Goal: Information Seeking & Learning: Learn about a topic

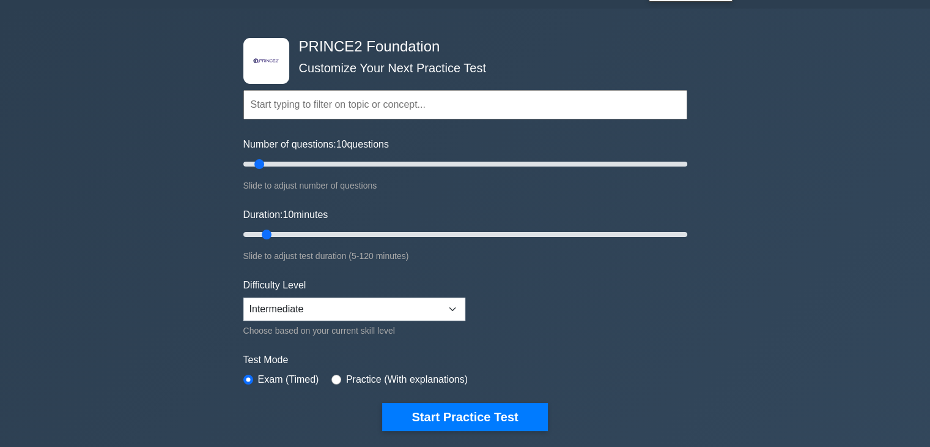
scroll to position [122, 0]
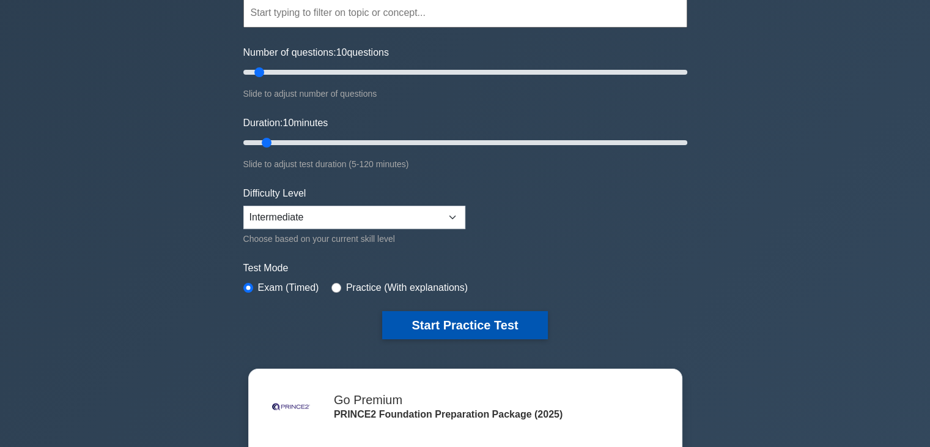
drag, startPoint x: 508, startPoint y: 319, endPoint x: 516, endPoint y: 324, distance: 9.0
click at [508, 320] on button "Start Practice Test" at bounding box center [464, 325] width 165 height 28
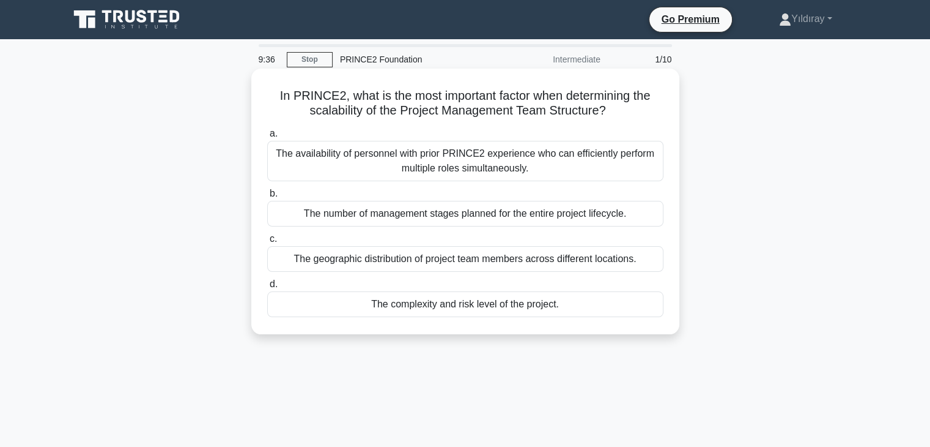
click at [502, 308] on div "The complexity and risk level of the project." at bounding box center [465, 304] width 396 height 26
click at [267, 288] on input "d. The complexity and risk level of the project." at bounding box center [267, 284] width 0 height 8
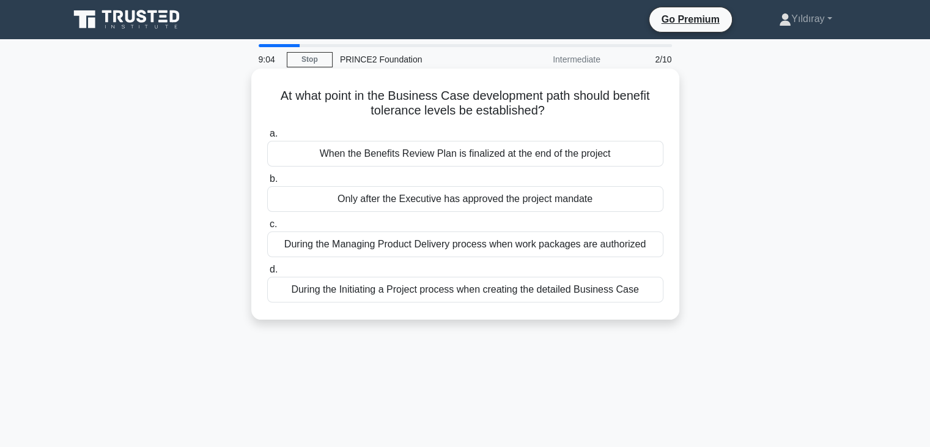
click at [481, 291] on div "During the Initiating a Project process when creating the detailed Business Case" at bounding box center [465, 290] width 396 height 26
click at [267, 273] on input "d. During the Initiating a Project process when creating the detailed Business …" at bounding box center [267, 269] width 0 height 8
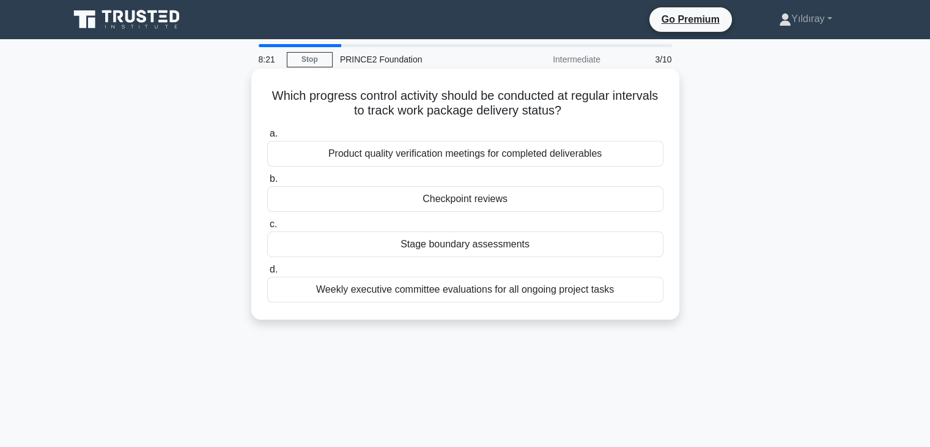
click at [477, 198] on div "Checkpoint reviews" at bounding box center [465, 199] width 396 height 26
click at [267, 183] on input "b. Checkpoint reviews" at bounding box center [267, 179] width 0 height 8
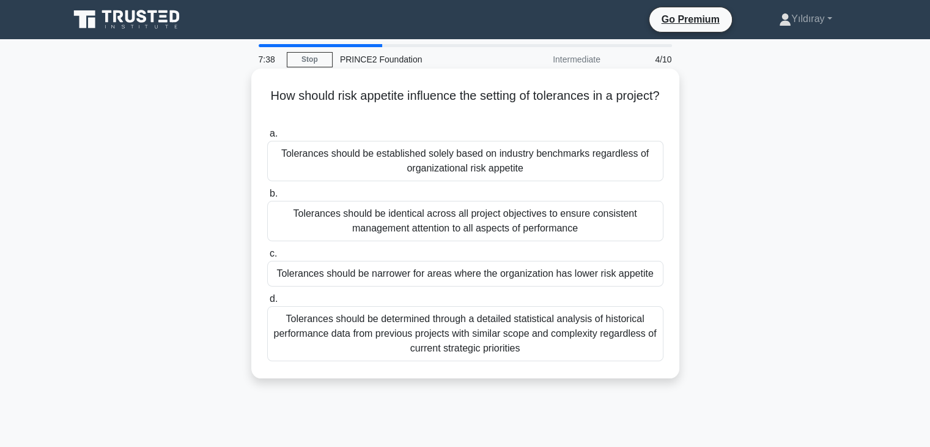
click at [624, 333] on div "Tolerances should be determined through a detailed statistical analysis of hist…" at bounding box center [465, 333] width 396 height 55
click at [267, 303] on input "d. Tolerances should be determined through a detailed statistical analysis of h…" at bounding box center [267, 299] width 0 height 8
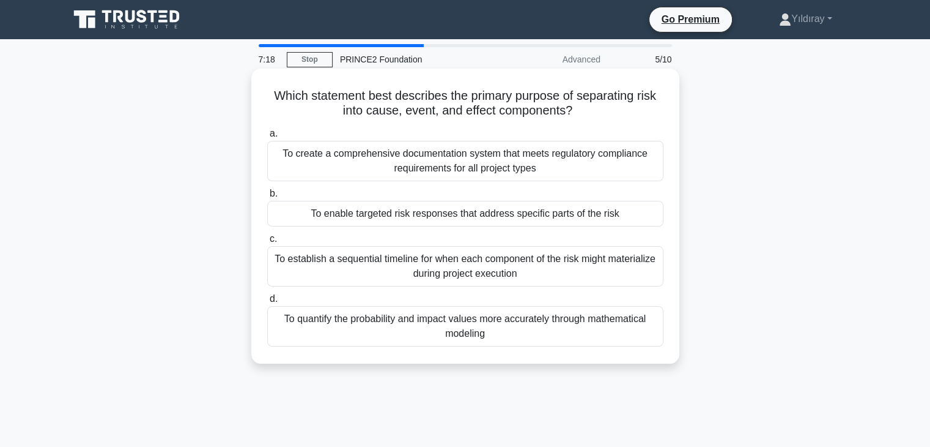
click at [570, 215] on div "To enable targeted risk responses that address specific parts of the risk" at bounding box center [465, 214] width 396 height 26
click at [267, 198] on input "b. To enable targeted risk responses that address specific parts of the risk" at bounding box center [267, 194] width 0 height 8
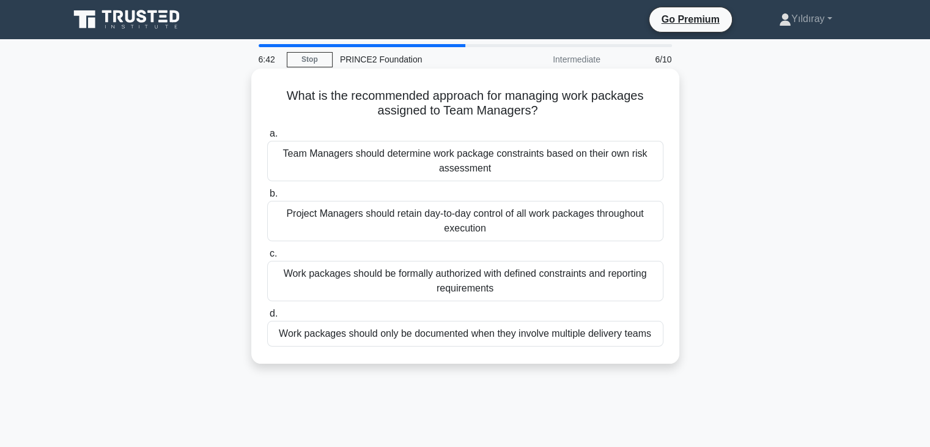
click at [590, 215] on div "Project Managers should retain day-to-day control of all work packages througho…" at bounding box center [465, 221] width 396 height 40
click at [267, 198] on input "b. Project Managers should retain day-to-day control of all work packages throu…" at bounding box center [267, 194] width 0 height 8
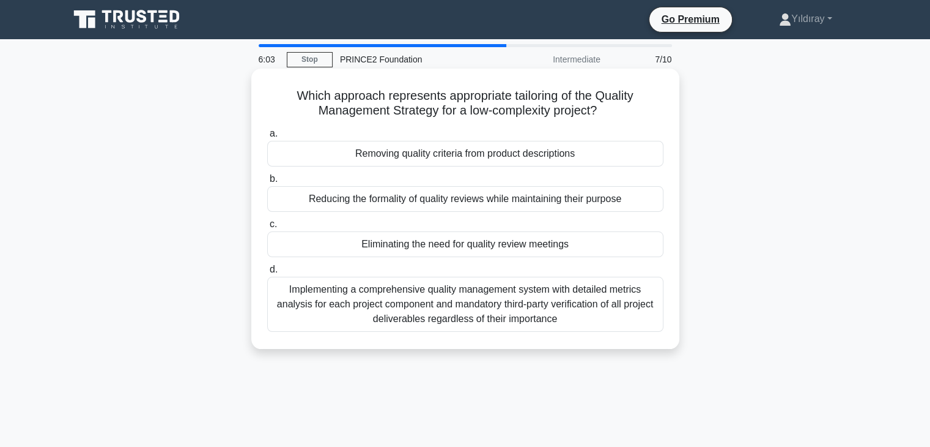
click at [604, 206] on div "Reducing the formality of quality reviews while maintaining their purpose" at bounding box center [465, 199] width 396 height 26
click at [267, 183] on input "b. Reducing the formality of quality reviews while maintaining their purpose" at bounding box center [267, 179] width 0 height 8
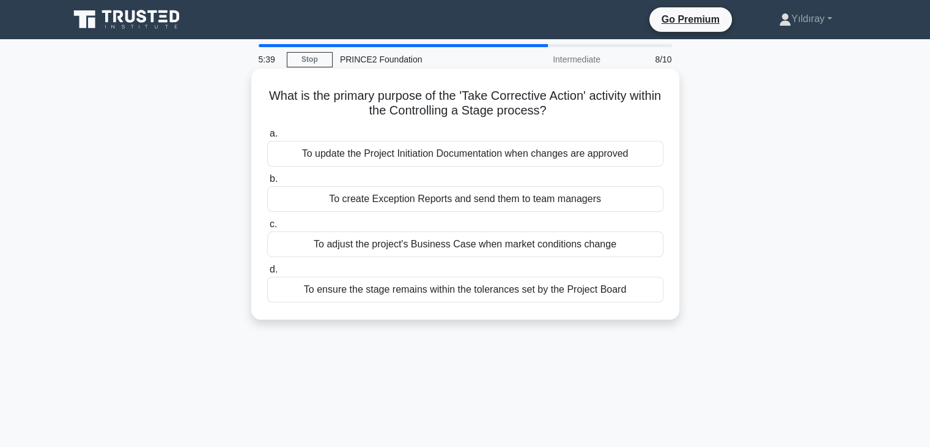
click at [599, 297] on div "To ensure the stage remains within the tolerances set by the Project Board" at bounding box center [465, 290] width 396 height 26
click at [267, 273] on input "d. To ensure the stage remains within the tolerances set by the Project Board" at bounding box center [267, 269] width 0 height 8
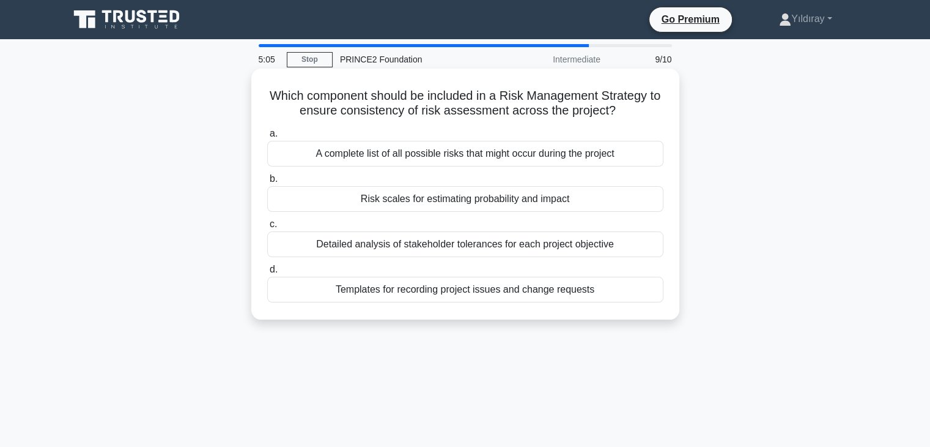
click at [516, 201] on div "Risk scales for estimating probability and impact" at bounding box center [465, 199] width 396 height 26
click at [267, 183] on input "b. Risk scales for estimating probability and impact" at bounding box center [267, 179] width 0 height 8
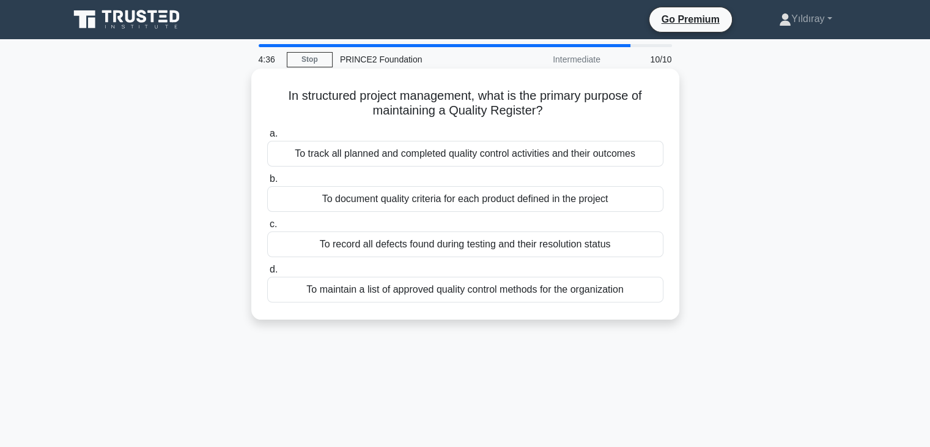
click at [613, 289] on div "To maintain a list of approved quality control methods for the organization" at bounding box center [465, 290] width 396 height 26
click at [267, 273] on input "d. To maintain a list of approved quality control methods for the organization" at bounding box center [267, 269] width 0 height 8
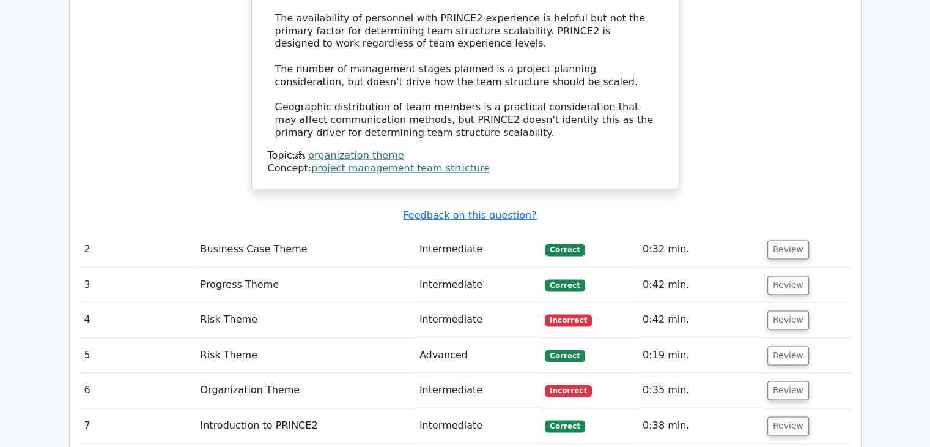
scroll to position [1529, 0]
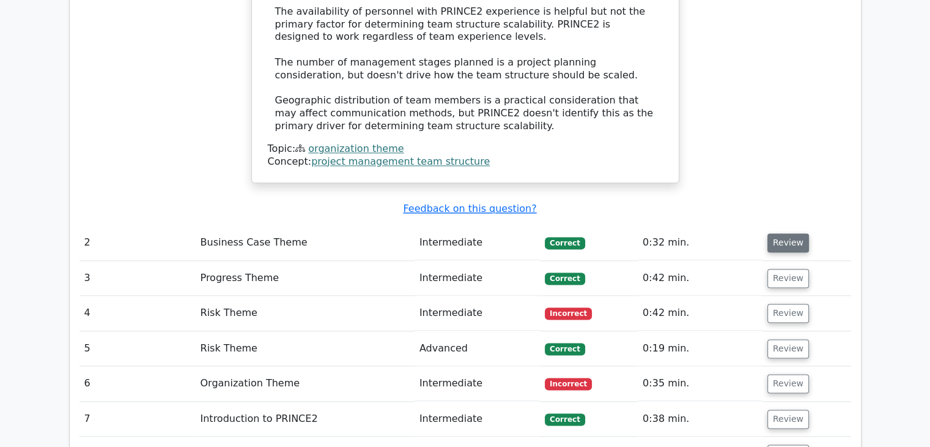
click at [784, 233] on button "Review" at bounding box center [789, 242] width 42 height 19
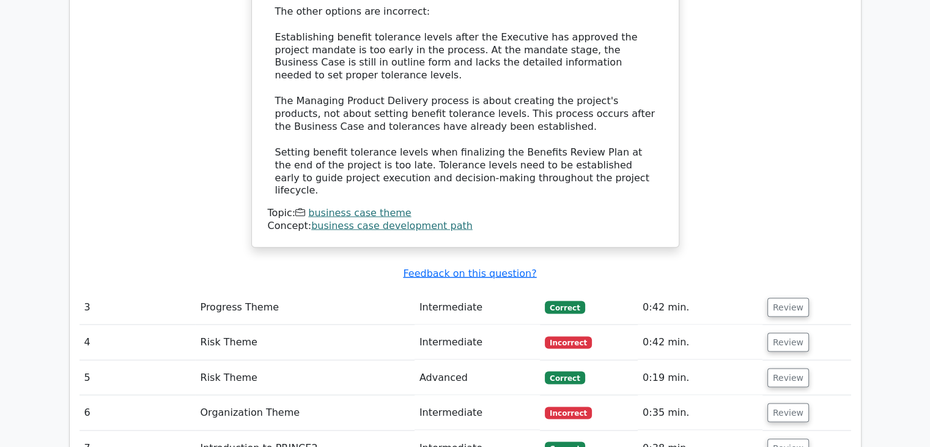
scroll to position [2202, 0]
click at [773, 297] on button "Review" at bounding box center [789, 306] width 42 height 19
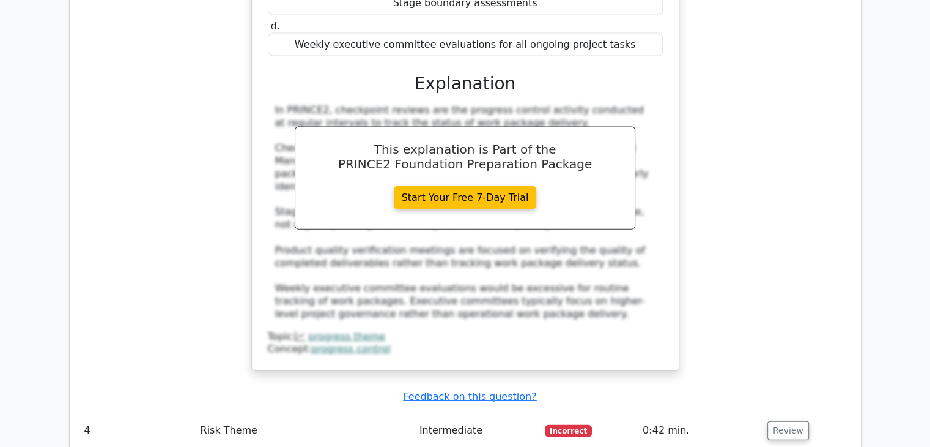
scroll to position [2692, 0]
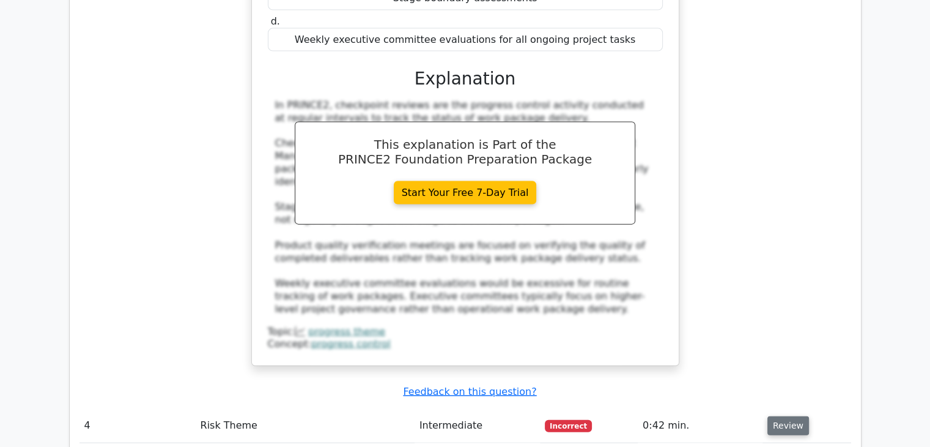
click at [778, 416] on button "Review" at bounding box center [789, 425] width 42 height 19
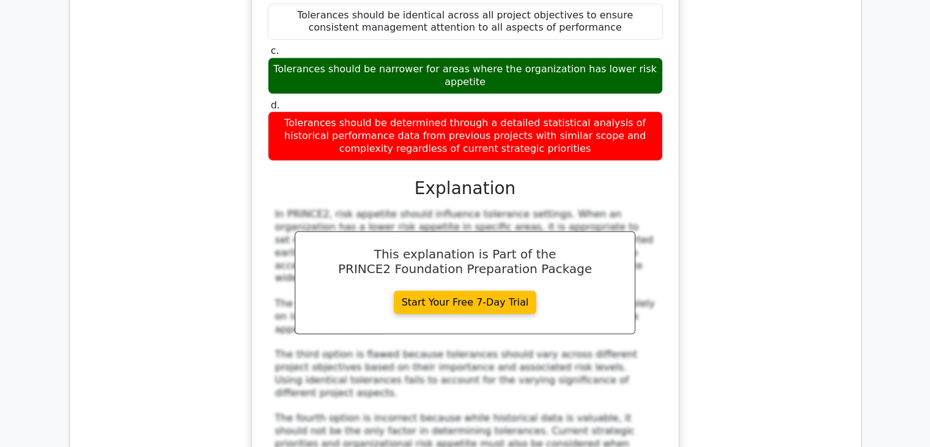
scroll to position [3426, 0]
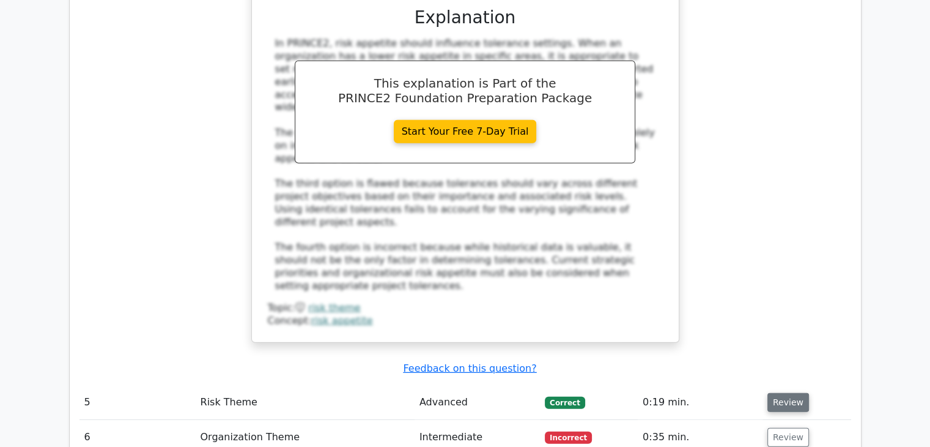
click at [782, 393] on button "Review" at bounding box center [789, 402] width 42 height 19
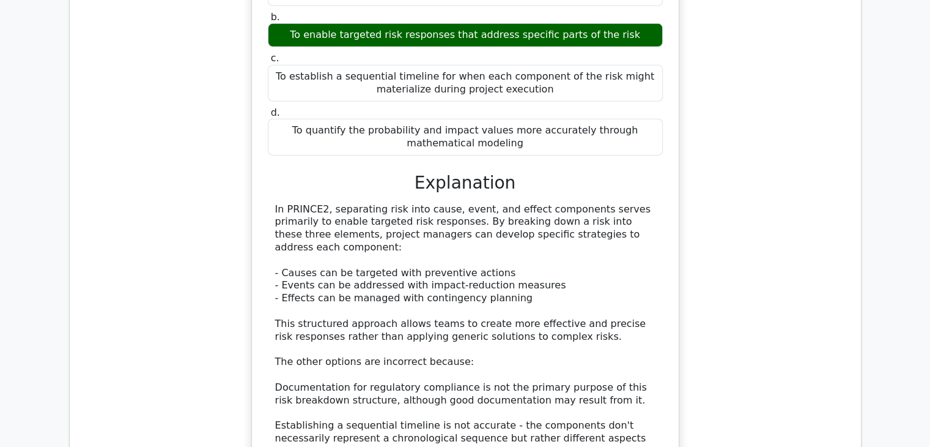
scroll to position [4160, 0]
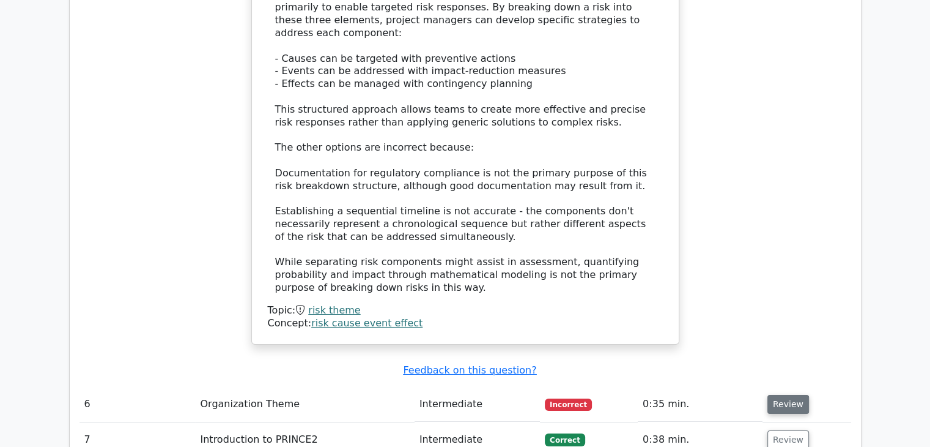
click at [781, 395] on button "Review" at bounding box center [789, 404] width 42 height 19
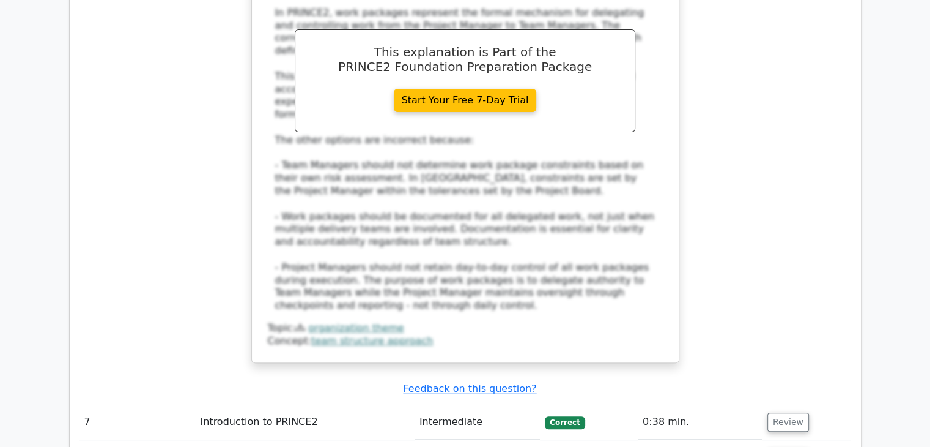
scroll to position [4894, 0]
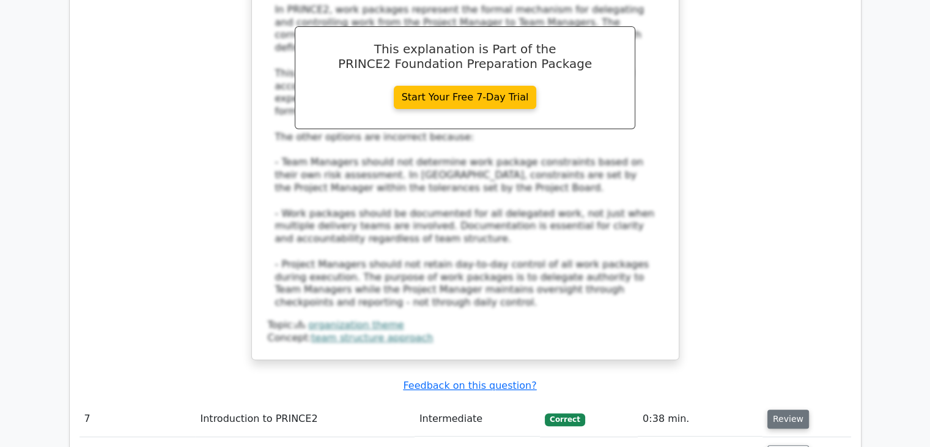
click at [783, 409] on button "Review" at bounding box center [789, 418] width 42 height 19
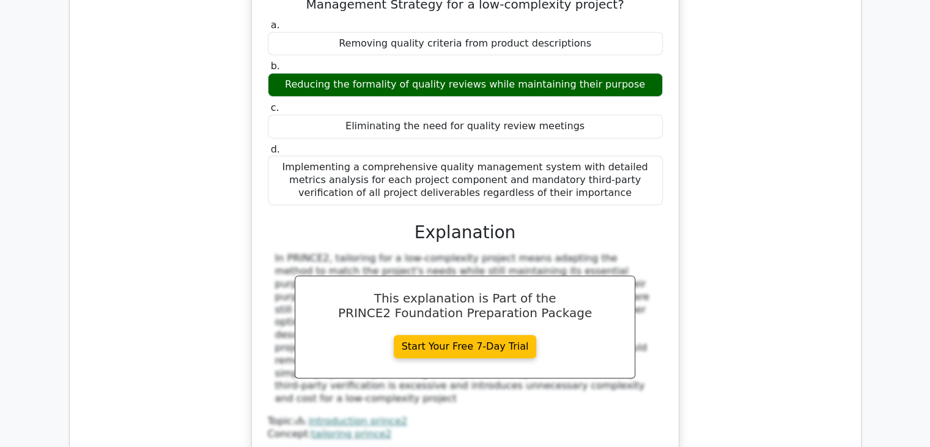
scroll to position [5383, 0]
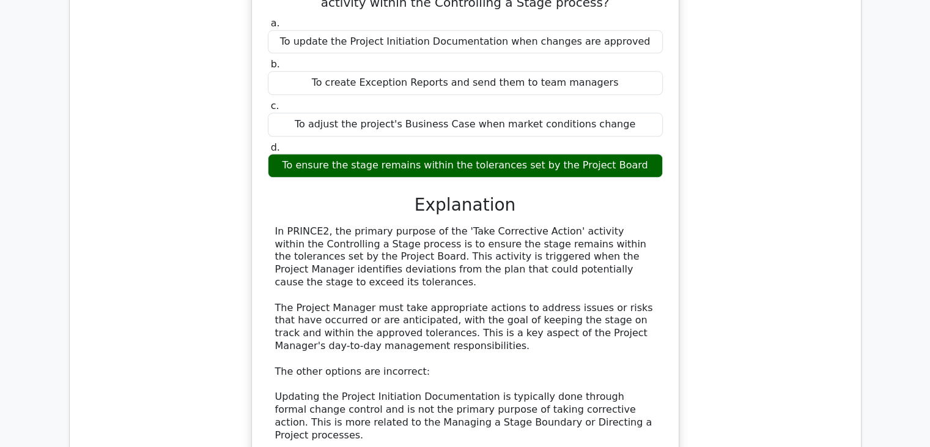
scroll to position [6056, 0]
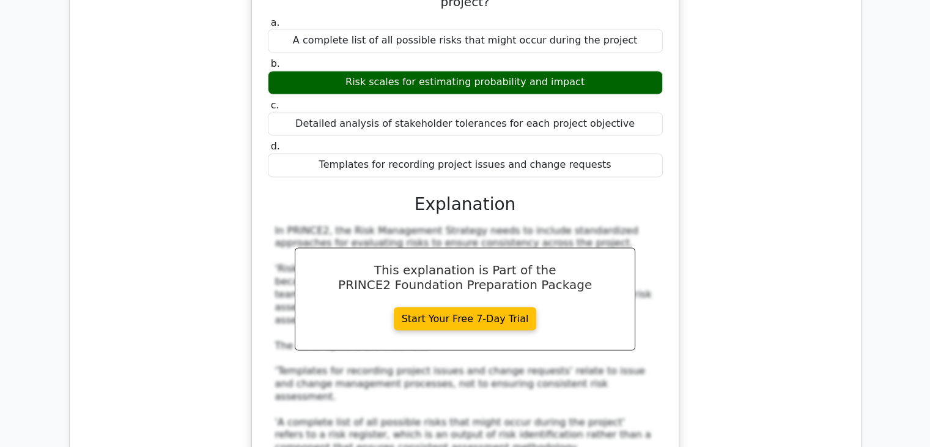
scroll to position [6668, 0]
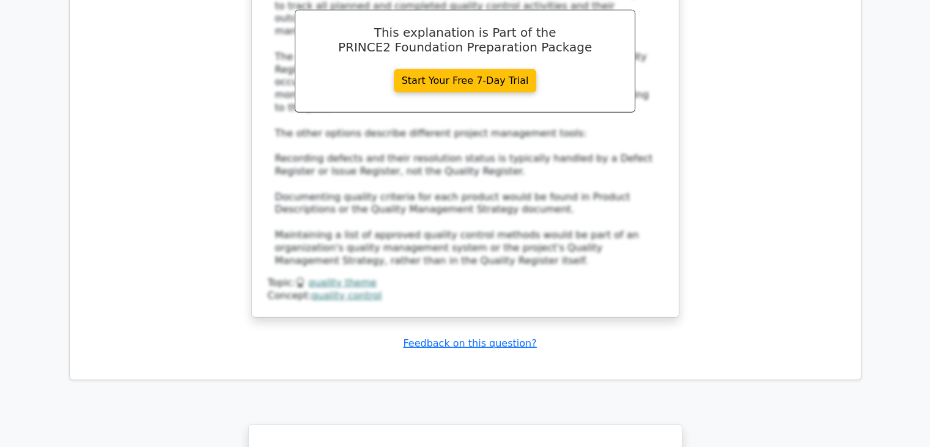
scroll to position [7741, 0]
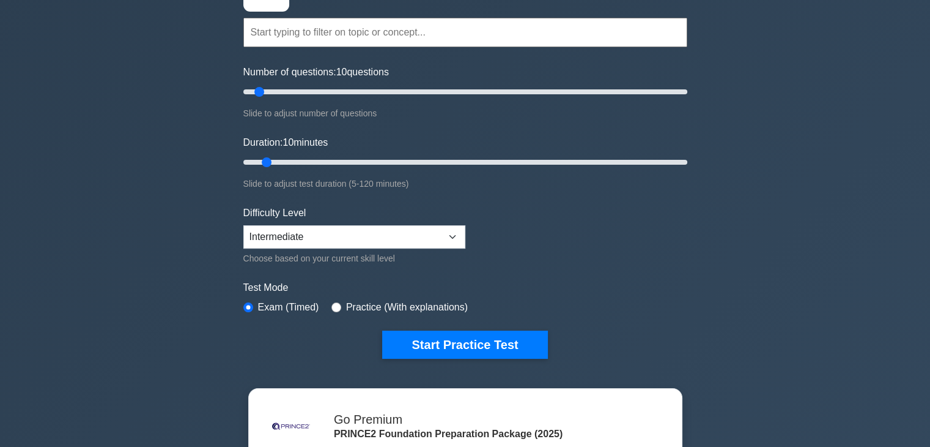
scroll to position [122, 0]
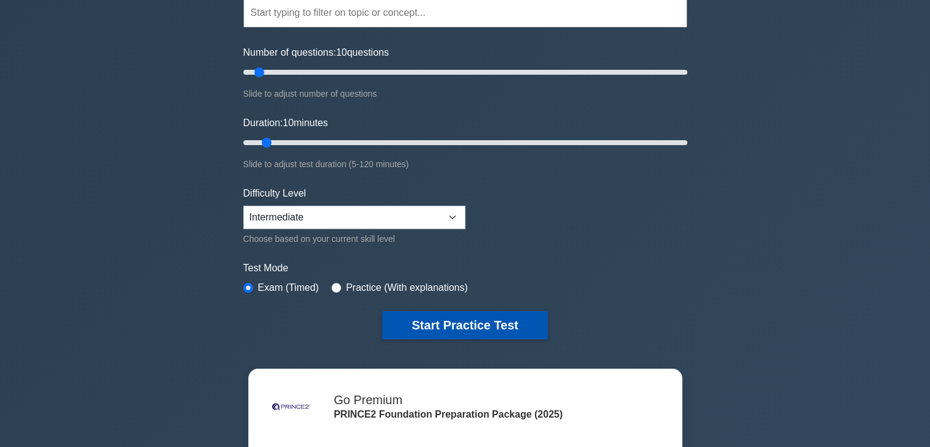
click at [479, 319] on button "Start Practice Test" at bounding box center [464, 325] width 165 height 28
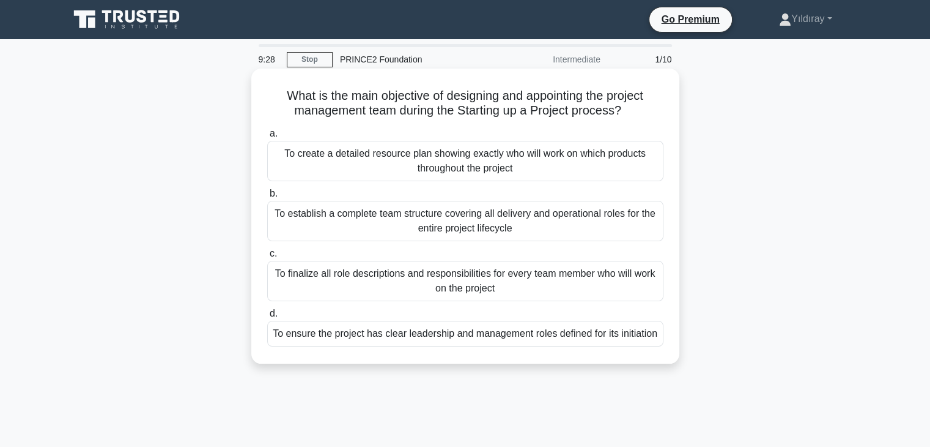
click at [637, 331] on div "To ensure the project has clear leadership and management roles defined for its…" at bounding box center [465, 334] width 396 height 26
click at [267, 317] on input "d. To ensure the project has clear leadership and management roles defined for …" at bounding box center [267, 314] width 0 height 8
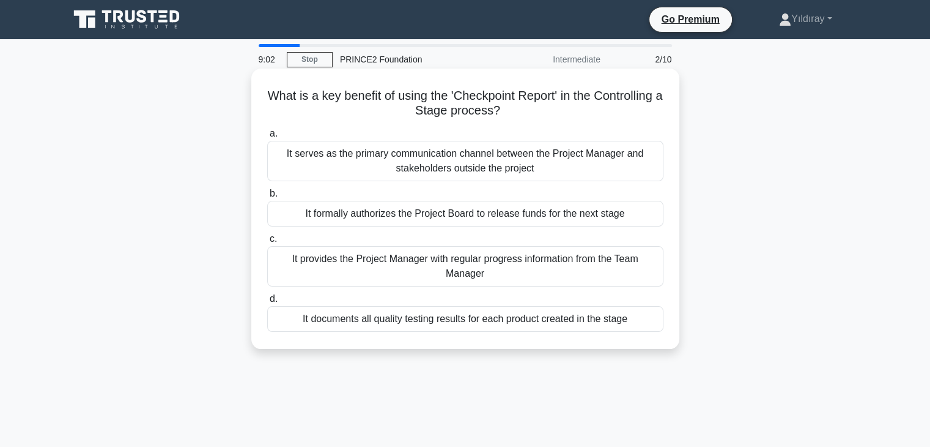
click at [604, 262] on div "It provides the Project Manager with regular progress information from the Team…" at bounding box center [465, 266] width 396 height 40
click at [267, 243] on input "c. It provides the Project Manager with regular progress information from the T…" at bounding box center [267, 239] width 0 height 8
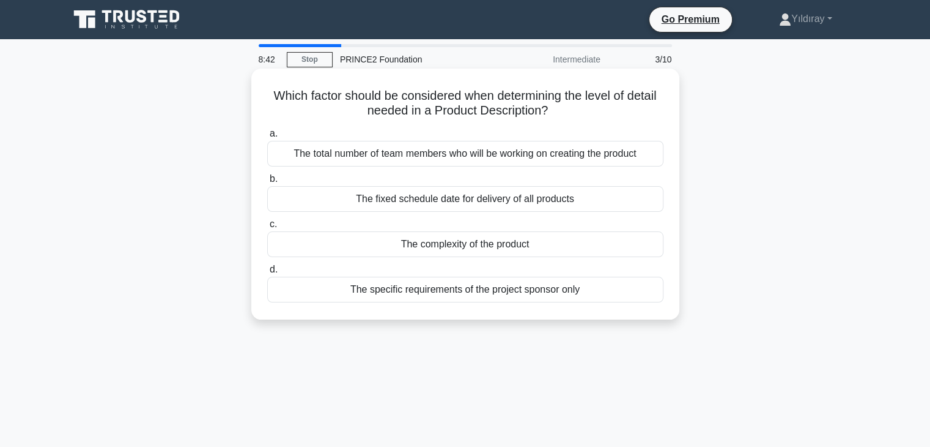
click at [501, 242] on div "The complexity of the product" at bounding box center [465, 244] width 396 height 26
click at [267, 228] on input "c. The complexity of the product" at bounding box center [267, 224] width 0 height 8
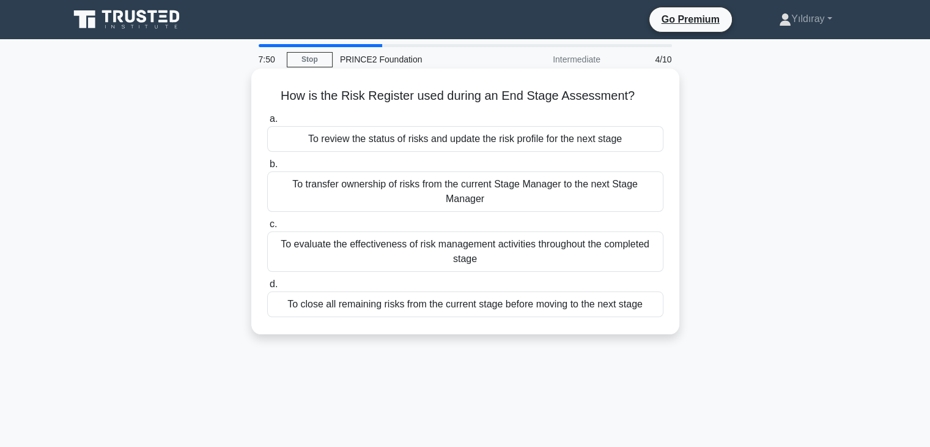
click at [598, 234] on div "To evaluate the effectiveness of risk management activities throughout the comp…" at bounding box center [465, 251] width 396 height 40
click at [267, 228] on input "c. To evaluate the effectiveness of risk management activities throughout the c…" at bounding box center [267, 224] width 0 height 8
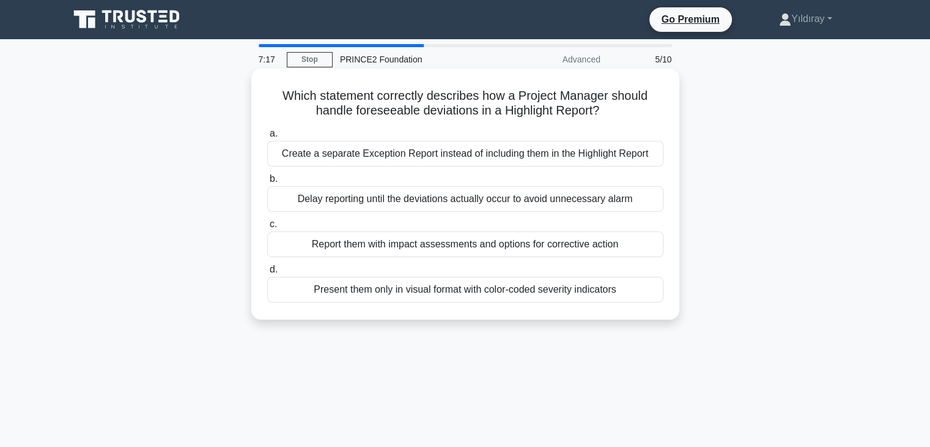
click at [547, 243] on div "Report them with impact assessments and options for corrective action" at bounding box center [465, 244] width 396 height 26
click at [267, 228] on input "c. Report them with impact assessments and options for corrective action" at bounding box center [267, 224] width 0 height 8
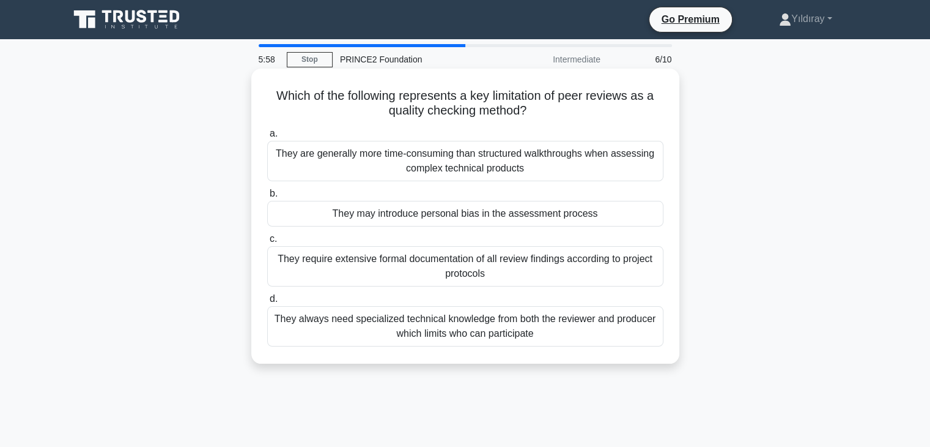
click at [551, 213] on div "They may introduce personal bias in the assessment process" at bounding box center [465, 214] width 396 height 26
click at [267, 198] on input "b. They may introduce personal bias in the assessment process" at bounding box center [267, 194] width 0 height 8
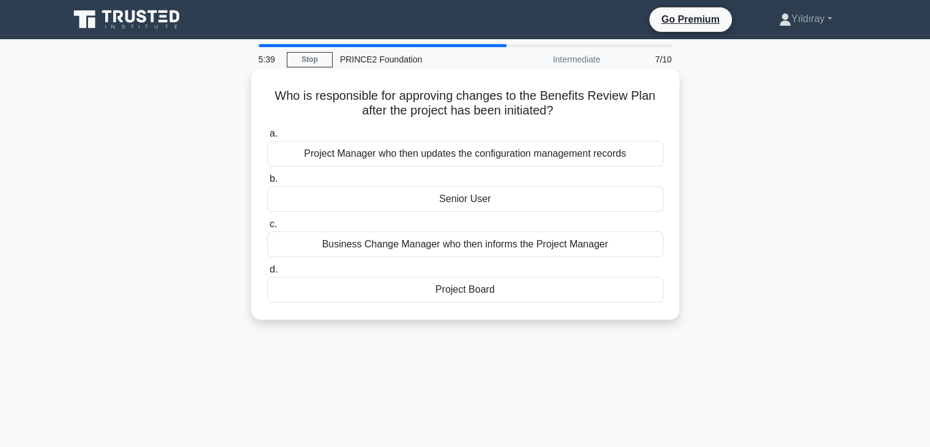
click at [503, 289] on div "Project Board" at bounding box center [465, 290] width 396 height 26
click at [267, 273] on input "d. Project Board" at bounding box center [267, 269] width 0 height 8
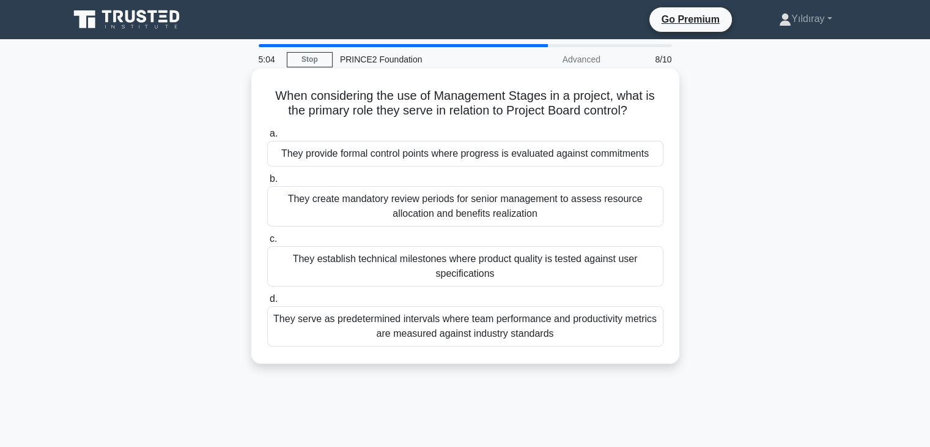
click at [611, 154] on div "They provide formal control points where progress is evaluated against commitme…" at bounding box center [465, 154] width 396 height 26
click at [267, 138] on input "a. They provide formal control points where progress is evaluated against commi…" at bounding box center [267, 134] width 0 height 8
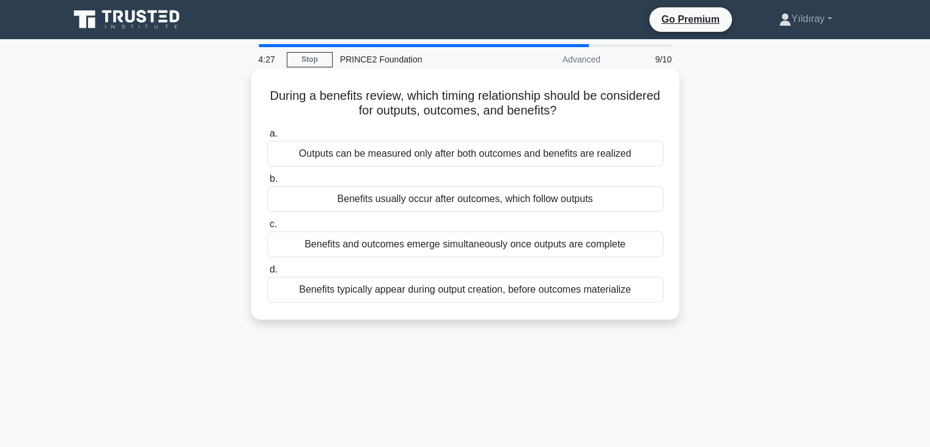
click at [474, 201] on div "Benefits usually occur after outcomes, which follow outputs" at bounding box center [465, 199] width 396 height 26
click at [267, 183] on input "b. Benefits usually occur after outcomes, which follow outputs" at bounding box center [267, 179] width 0 height 8
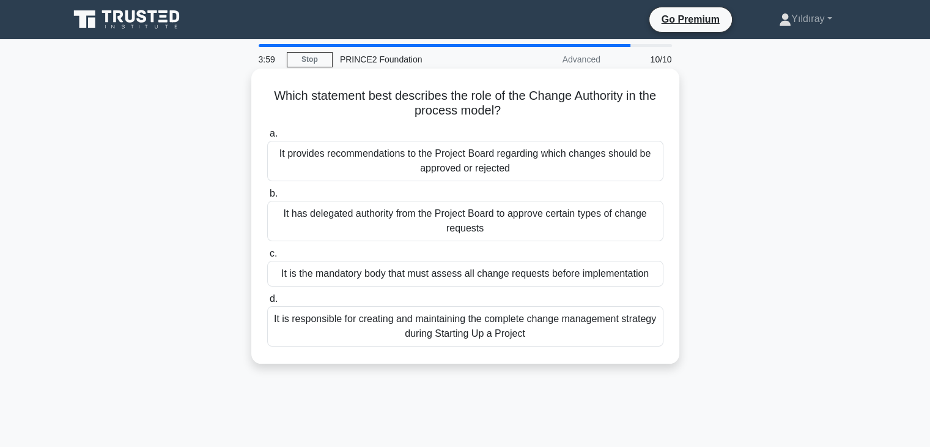
click at [519, 231] on div "It has delegated authority from the Project Board to approve certain types of c…" at bounding box center [465, 221] width 396 height 40
click at [267, 198] on input "b. It has delegated authority from the Project Board to approve certain types o…" at bounding box center [267, 194] width 0 height 8
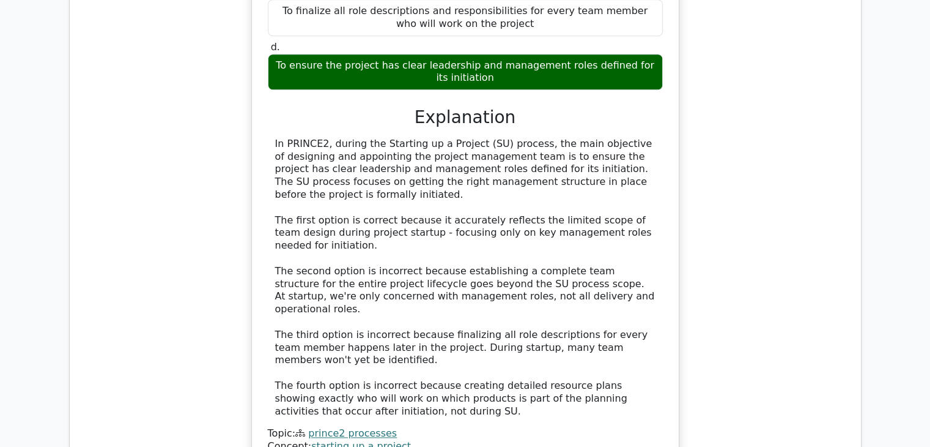
scroll to position [1529, 0]
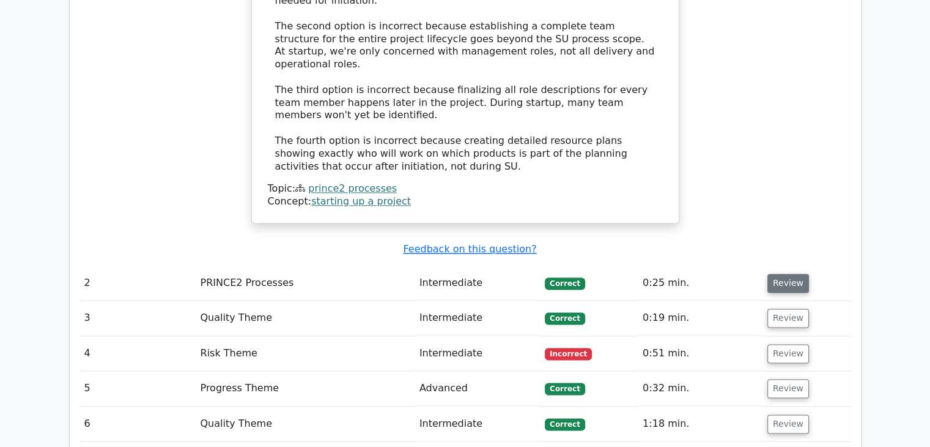
click at [773, 273] on button "Review" at bounding box center [789, 282] width 42 height 19
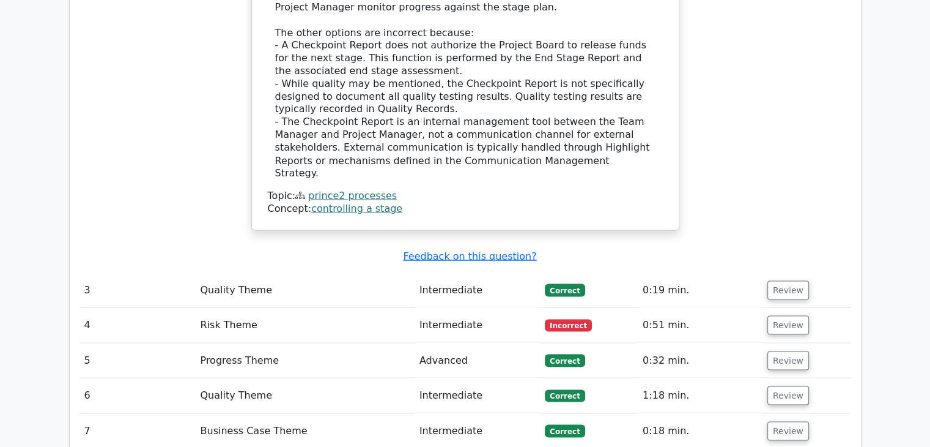
scroll to position [2202, 0]
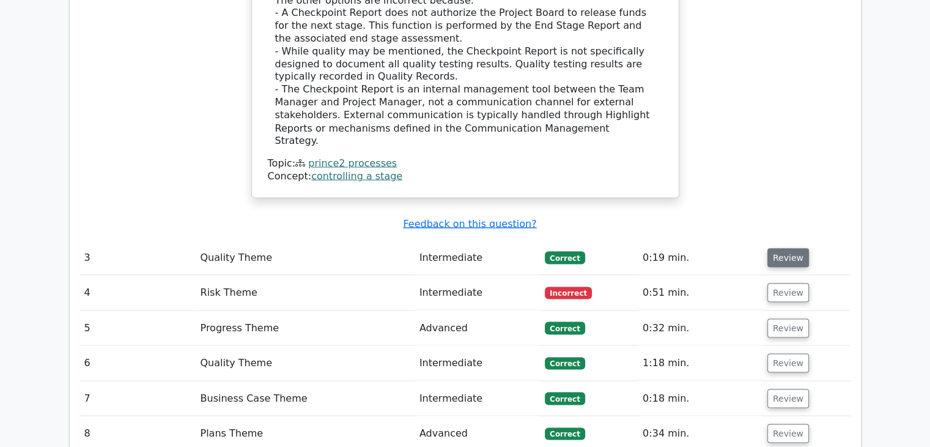
drag, startPoint x: 784, startPoint y: 157, endPoint x: 781, endPoint y: 163, distance: 6.8
click at [784, 248] on button "Review" at bounding box center [789, 257] width 42 height 19
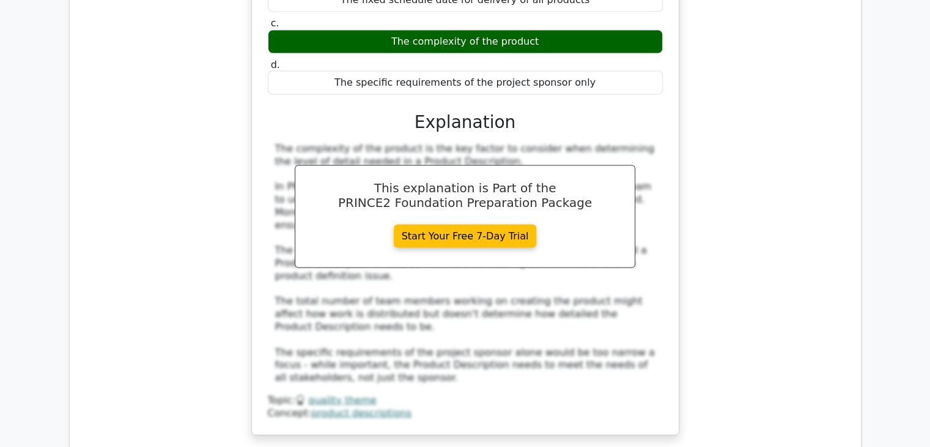
scroll to position [2753, 0]
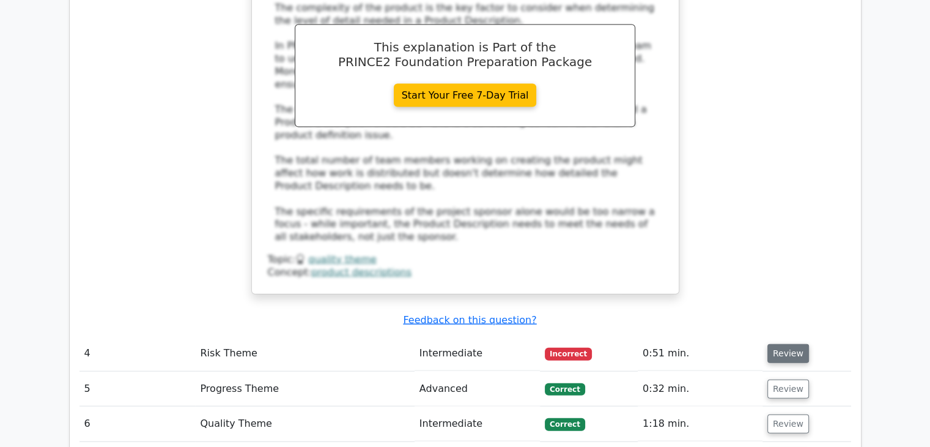
drag, startPoint x: 779, startPoint y: 243, endPoint x: 773, endPoint y: 245, distance: 7.2
click at [779, 344] on button "Review" at bounding box center [789, 353] width 42 height 19
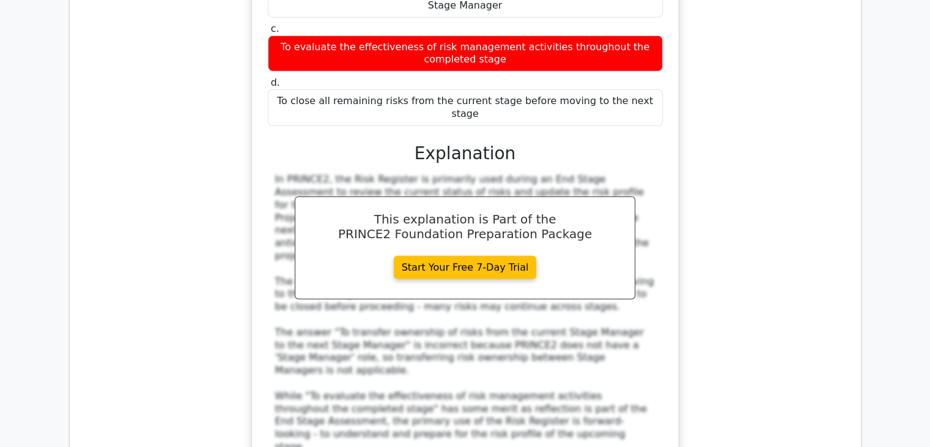
scroll to position [3426, 0]
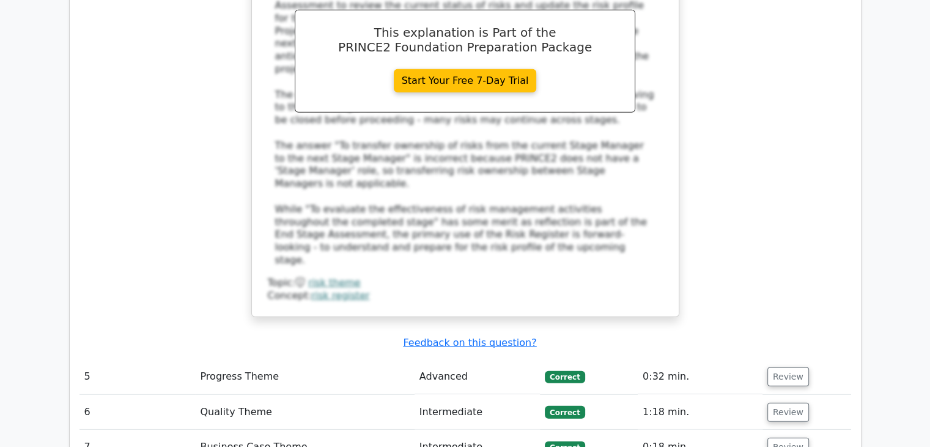
drag, startPoint x: 781, startPoint y: 211, endPoint x: 758, endPoint y: 225, distance: 26.3
click at [781, 367] on button "Review" at bounding box center [789, 376] width 42 height 19
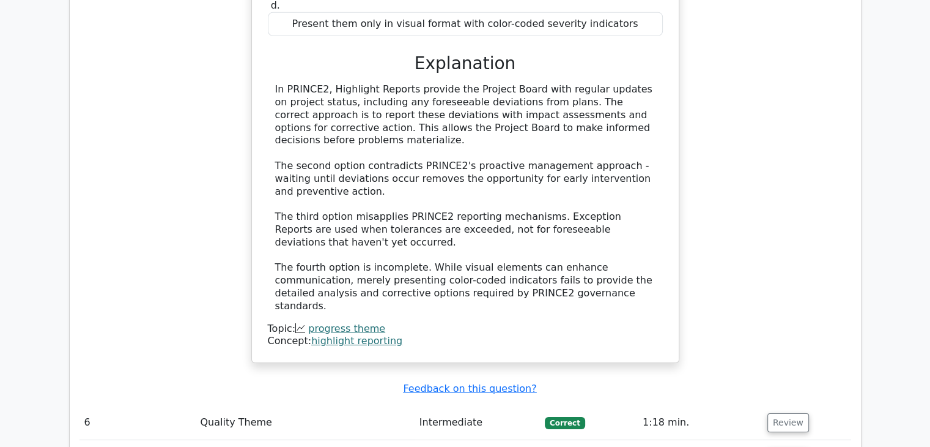
scroll to position [4038, 0]
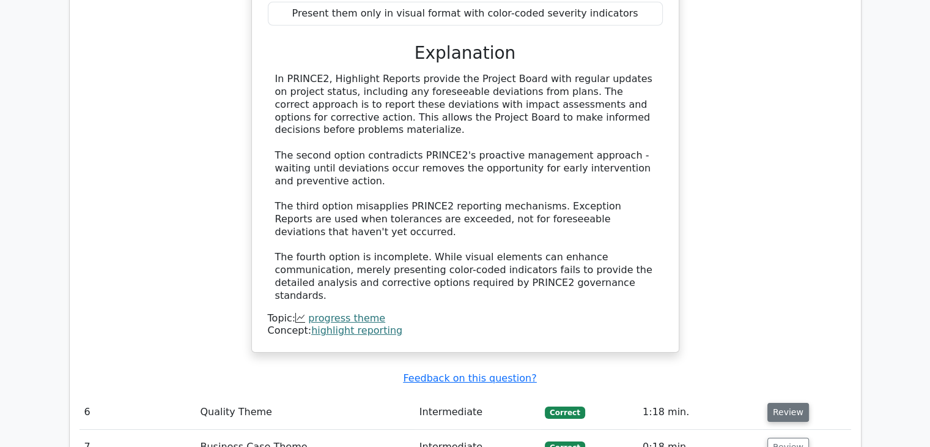
click at [794, 403] on button "Review" at bounding box center [789, 412] width 42 height 19
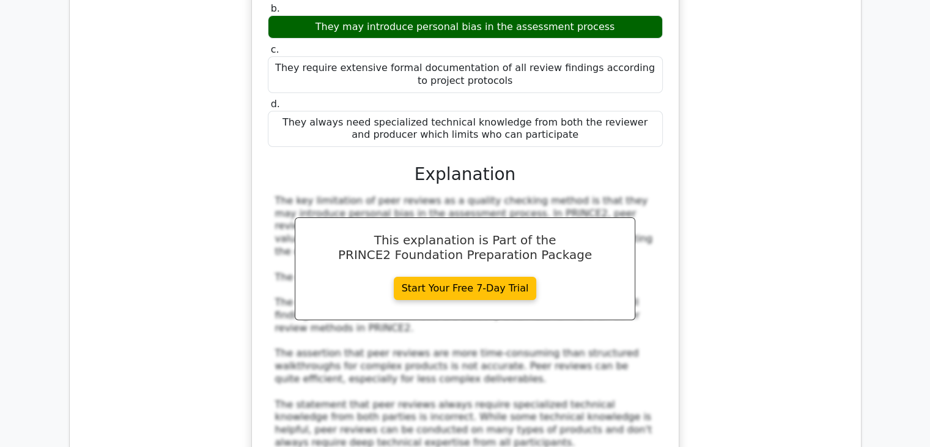
scroll to position [4588, 0]
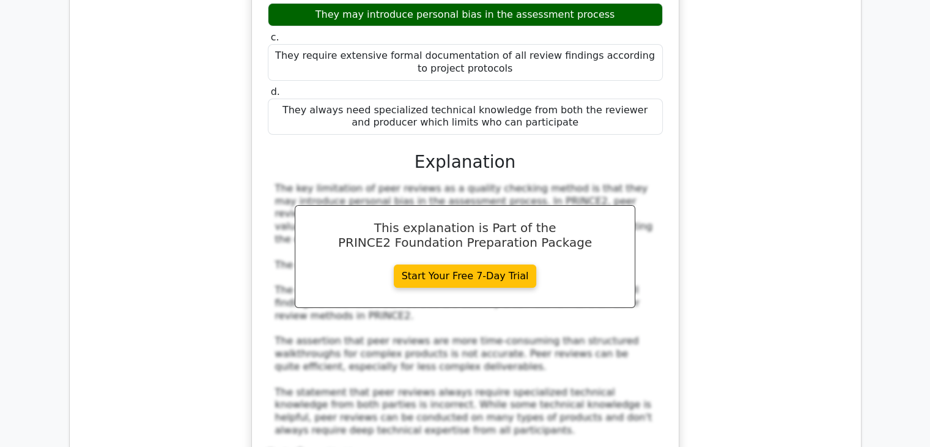
drag, startPoint x: 785, startPoint y: 293, endPoint x: 780, endPoint y: 297, distance: 6.6
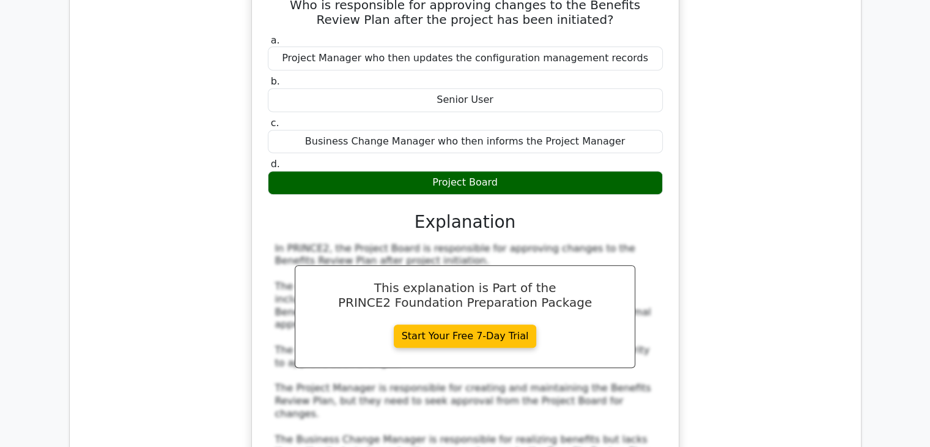
scroll to position [5200, 0]
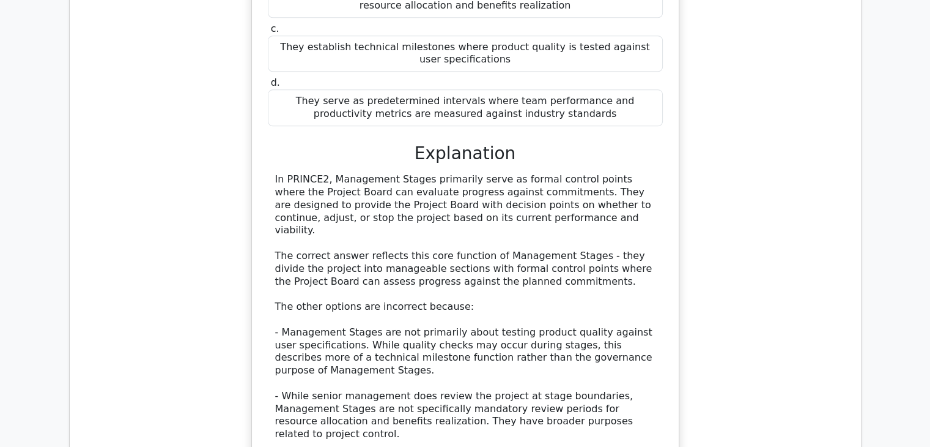
scroll to position [5934, 0]
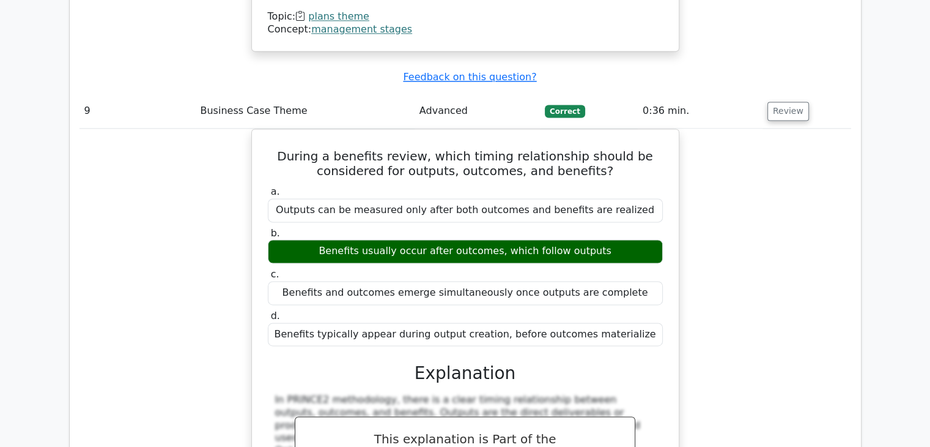
scroll to position [6484, 0]
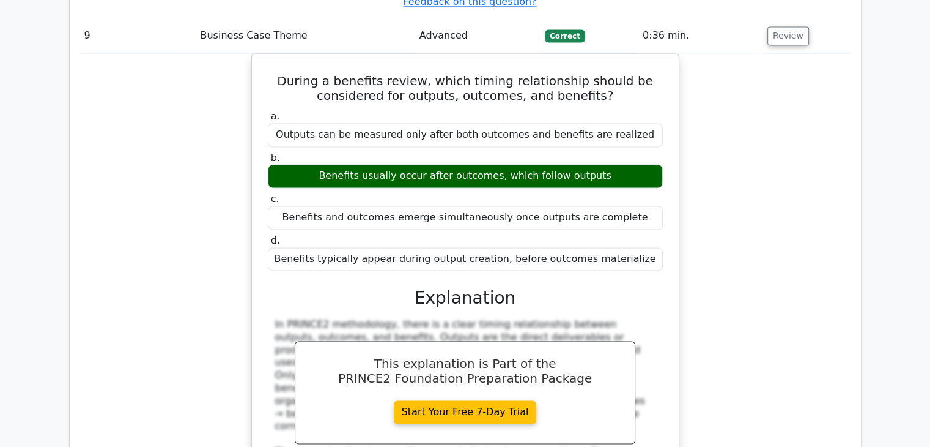
drag, startPoint x: 786, startPoint y: 343, endPoint x: 771, endPoint y: 351, distance: 16.4
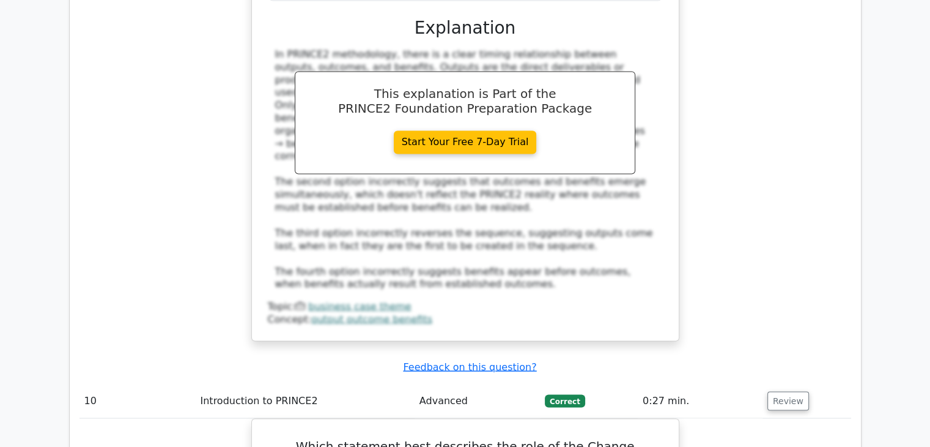
scroll to position [6790, 0]
